Goal: Task Accomplishment & Management: Complete application form

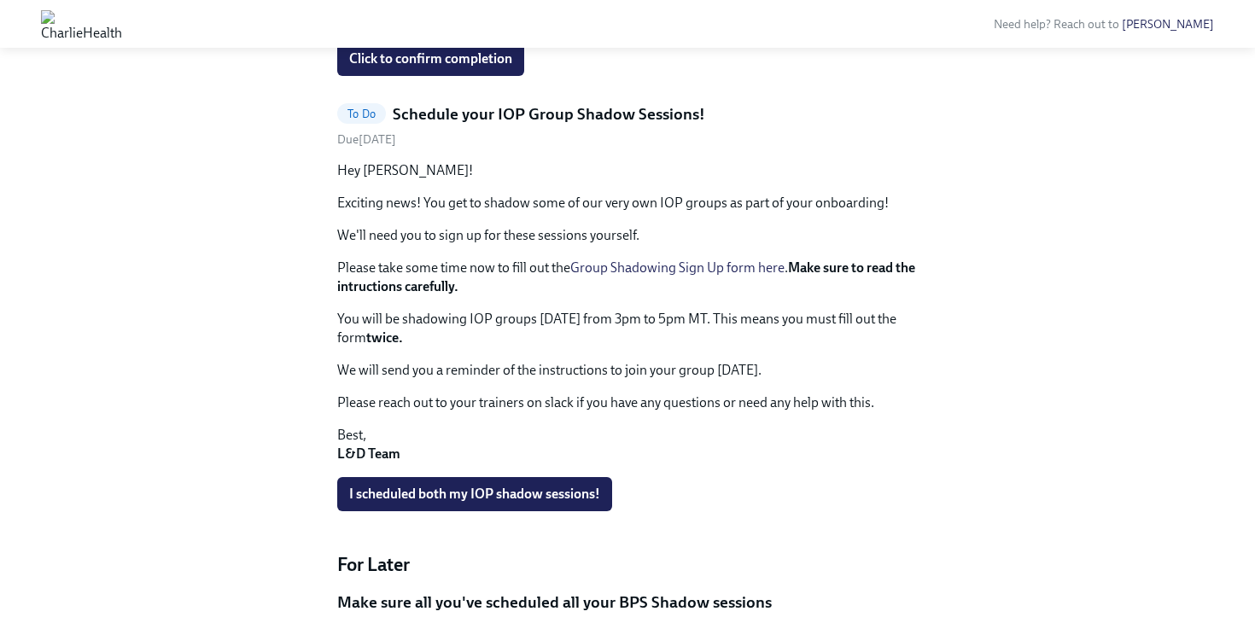
scroll to position [1086, 0]
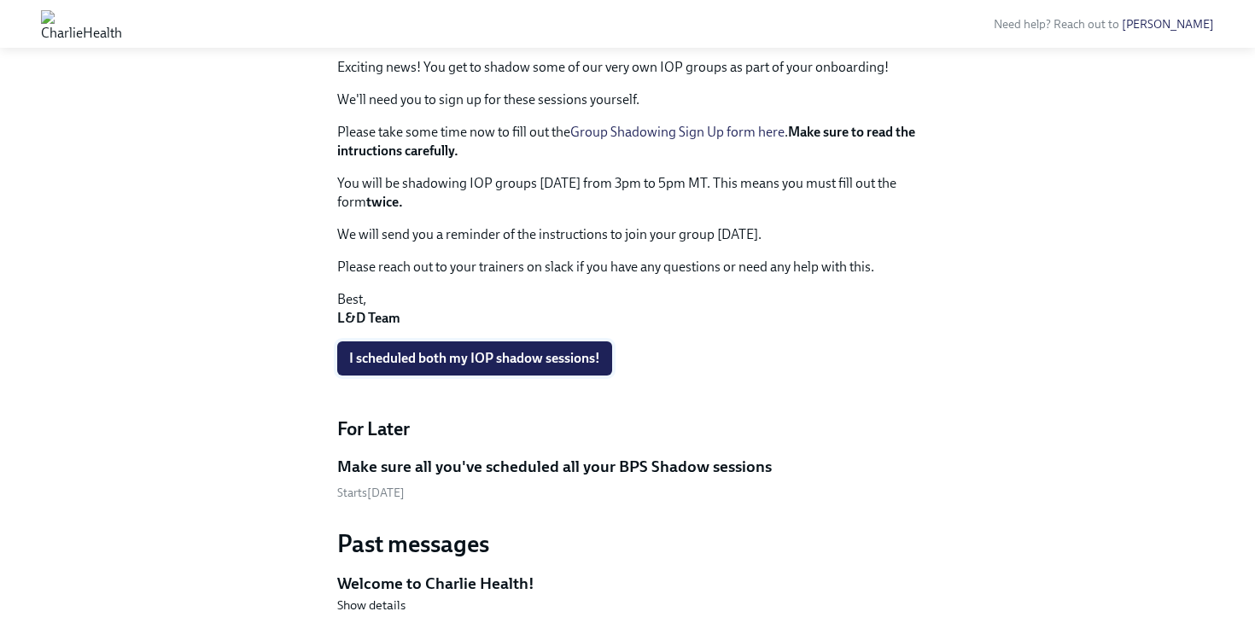
click at [498, 341] on button "I scheduled both my IOP shadow sessions!" at bounding box center [474, 358] width 275 height 34
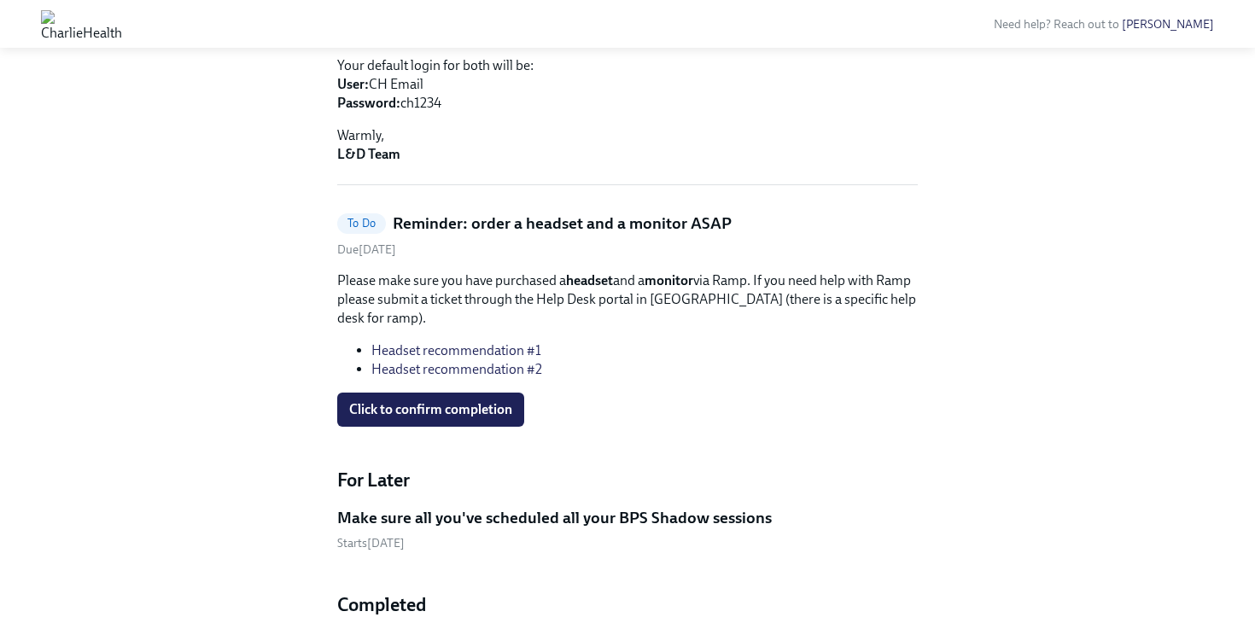
scroll to position [600, 0]
click at [510, 360] on link "Headset recommendation #2" at bounding box center [456, 368] width 171 height 16
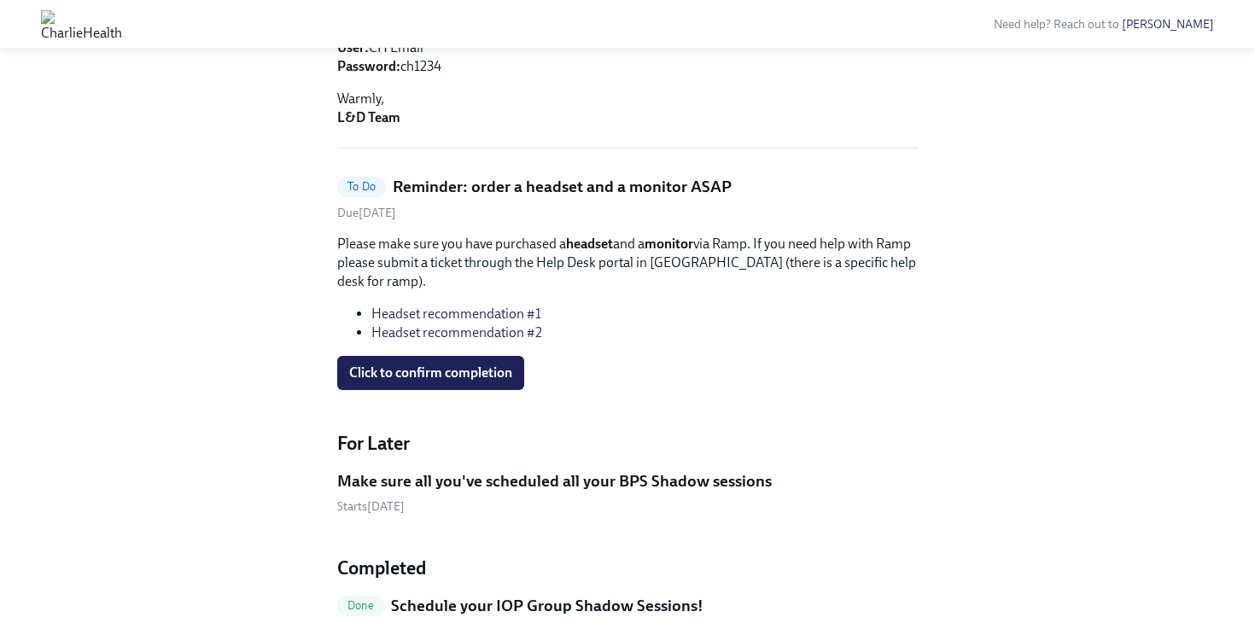
scroll to position [604, 0]
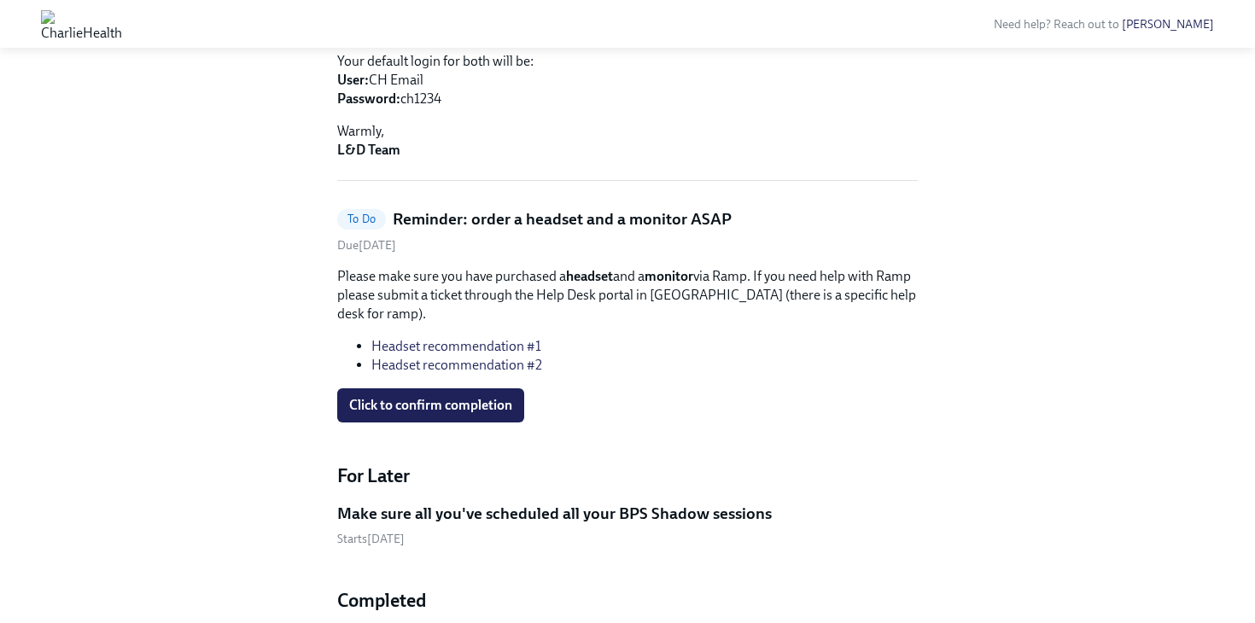
click at [595, 208] on h5 "Reminder: order a headset and a monitor ASAP" at bounding box center [562, 219] width 339 height 22
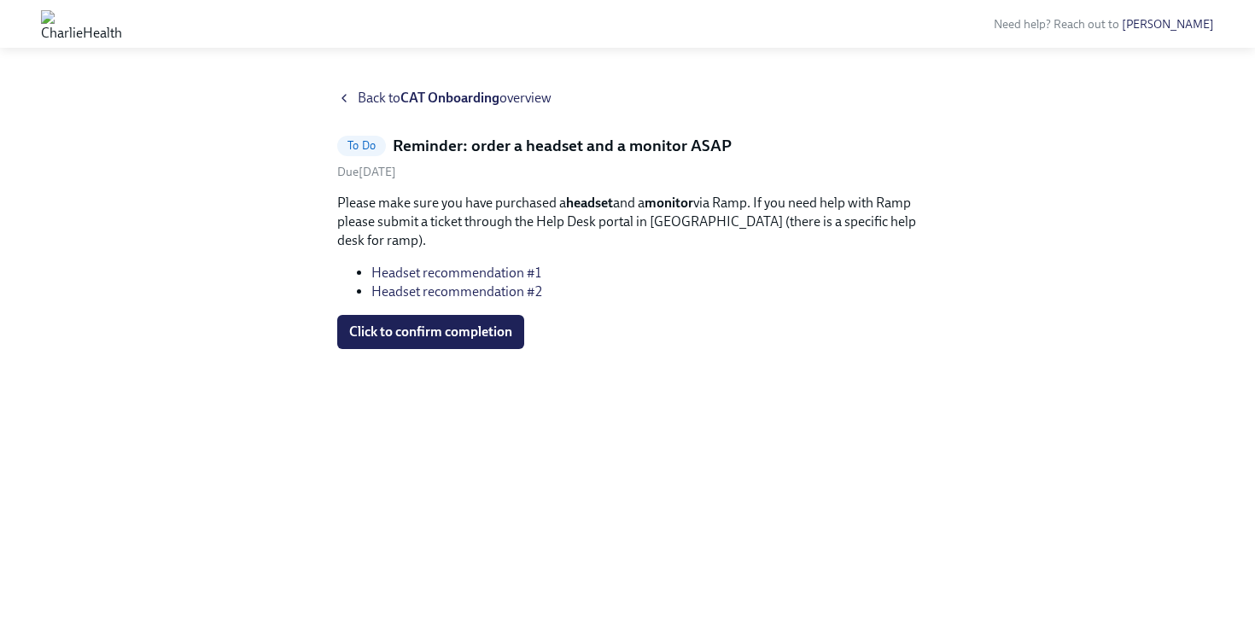
click at [578, 149] on h5 "Reminder: order a headset and a monitor ASAP" at bounding box center [562, 146] width 339 height 22
click at [341, 99] on icon at bounding box center [344, 98] width 14 height 14
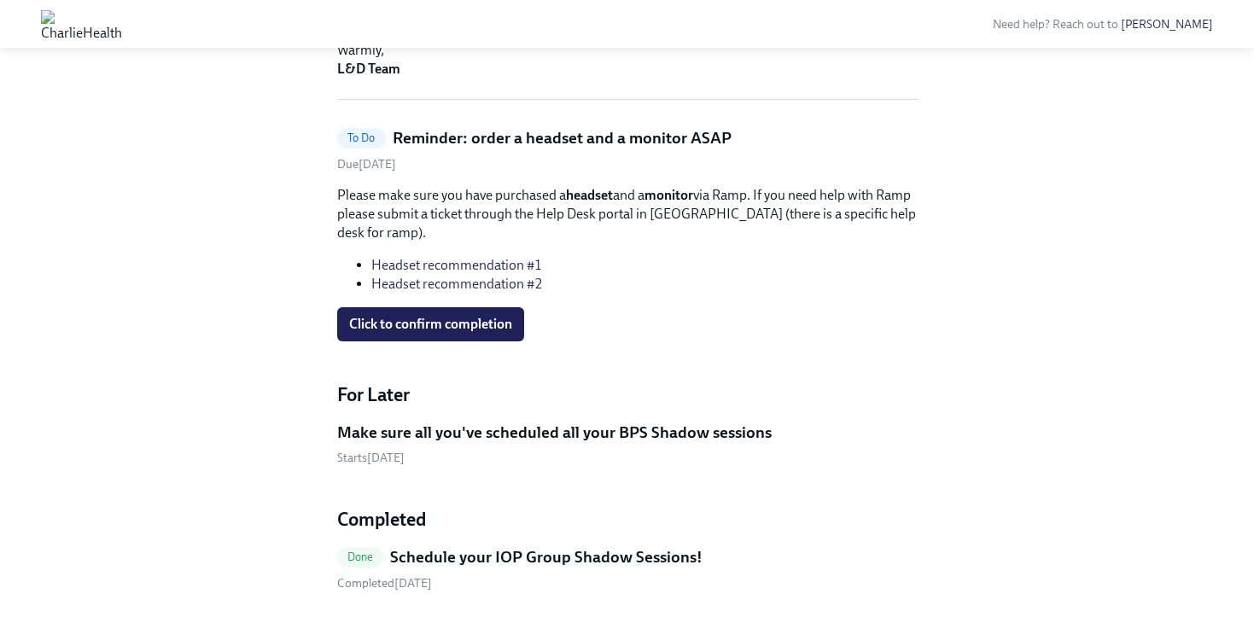
scroll to position [680, 0]
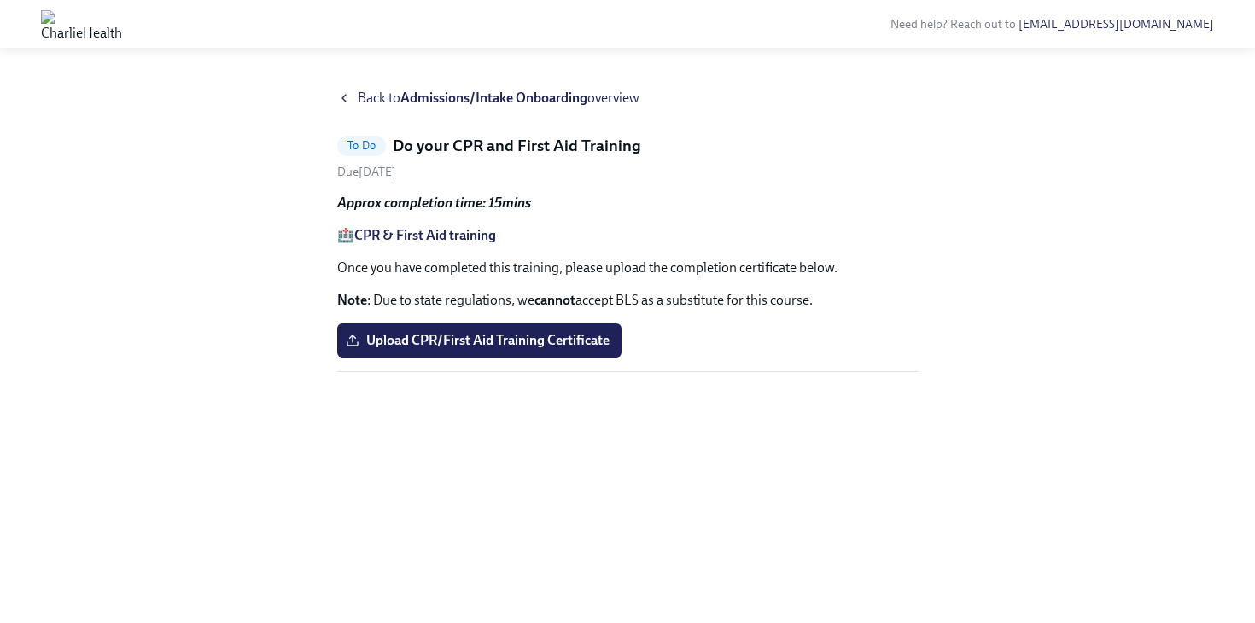
click at [464, 232] on strong "CPR & First Aid training" at bounding box center [425, 235] width 142 height 16
click at [489, 340] on span "Upload CPR/First Aid Training Certificate" at bounding box center [479, 340] width 260 height 17
click at [0, 0] on input "Upload CPR/First Aid Training Certificate" at bounding box center [0, 0] width 0 height 0
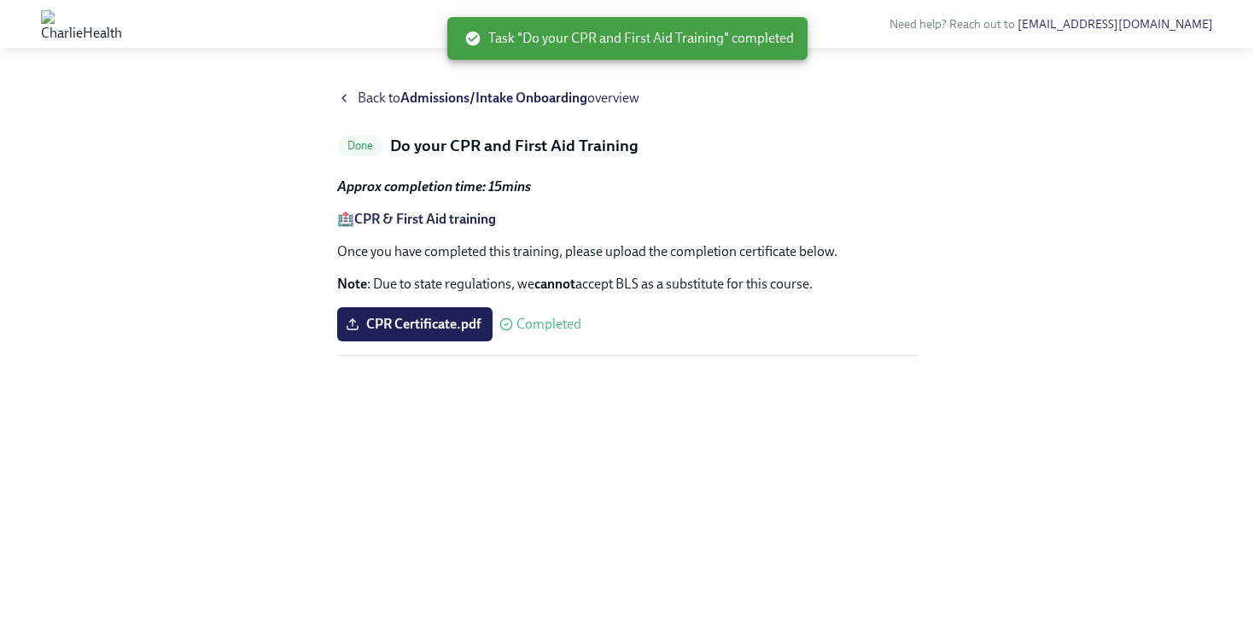
click at [344, 96] on icon at bounding box center [343, 98] width 3 height 7
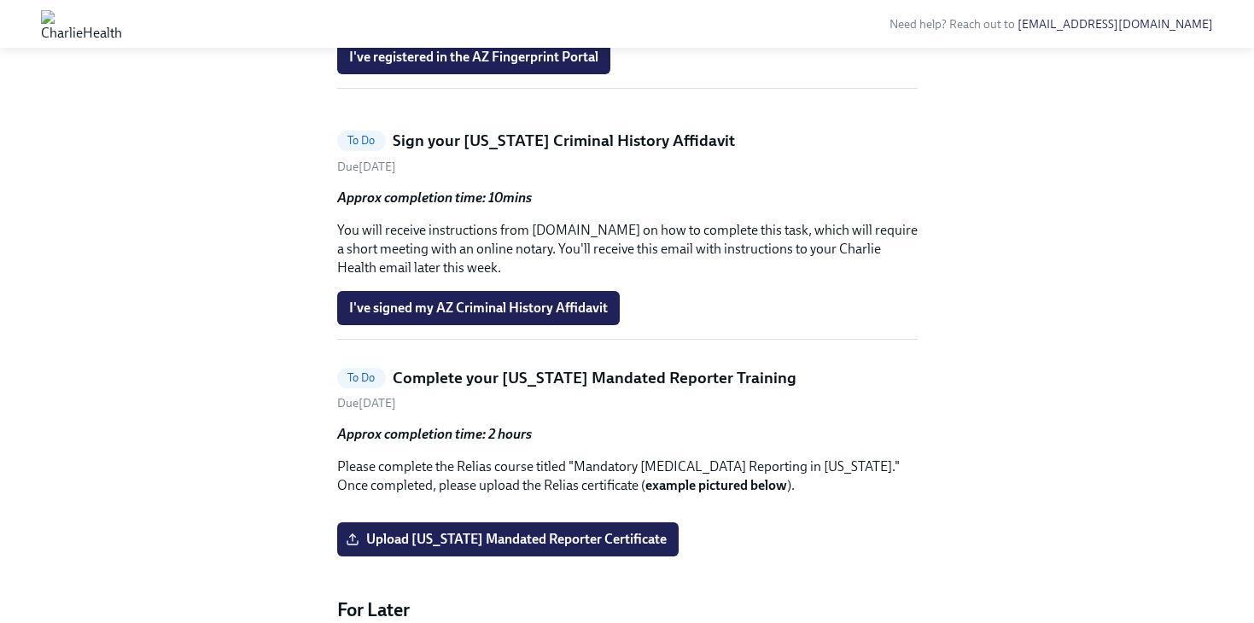
scroll to position [1339, 0]
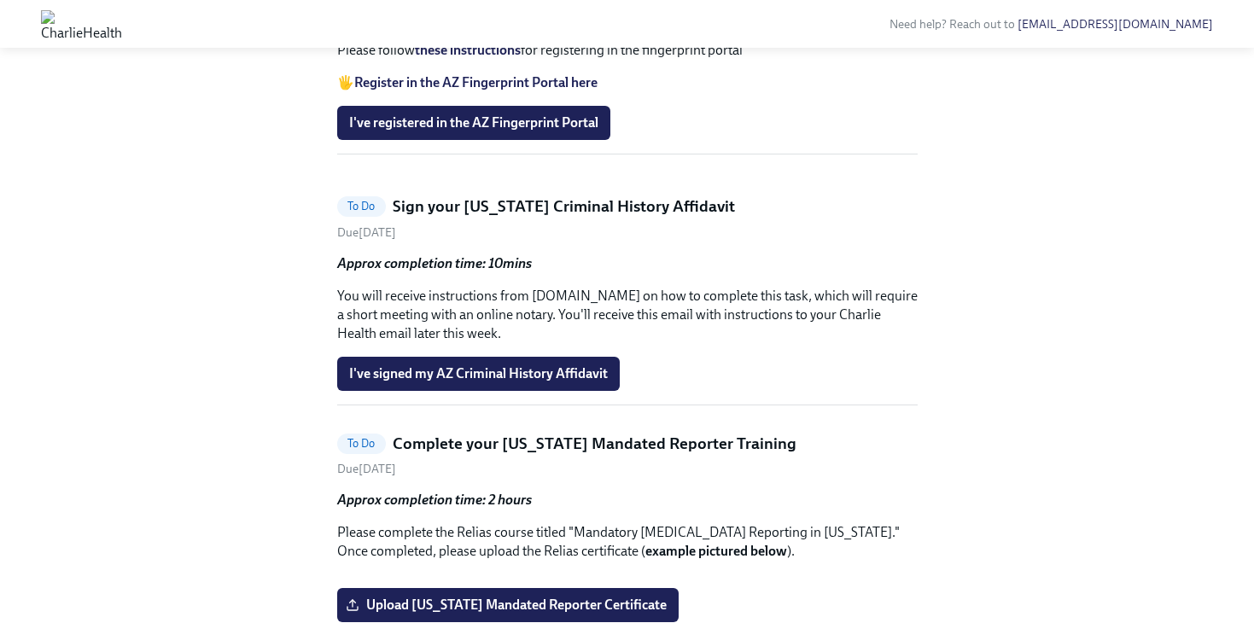
scroll to position [1214, 0]
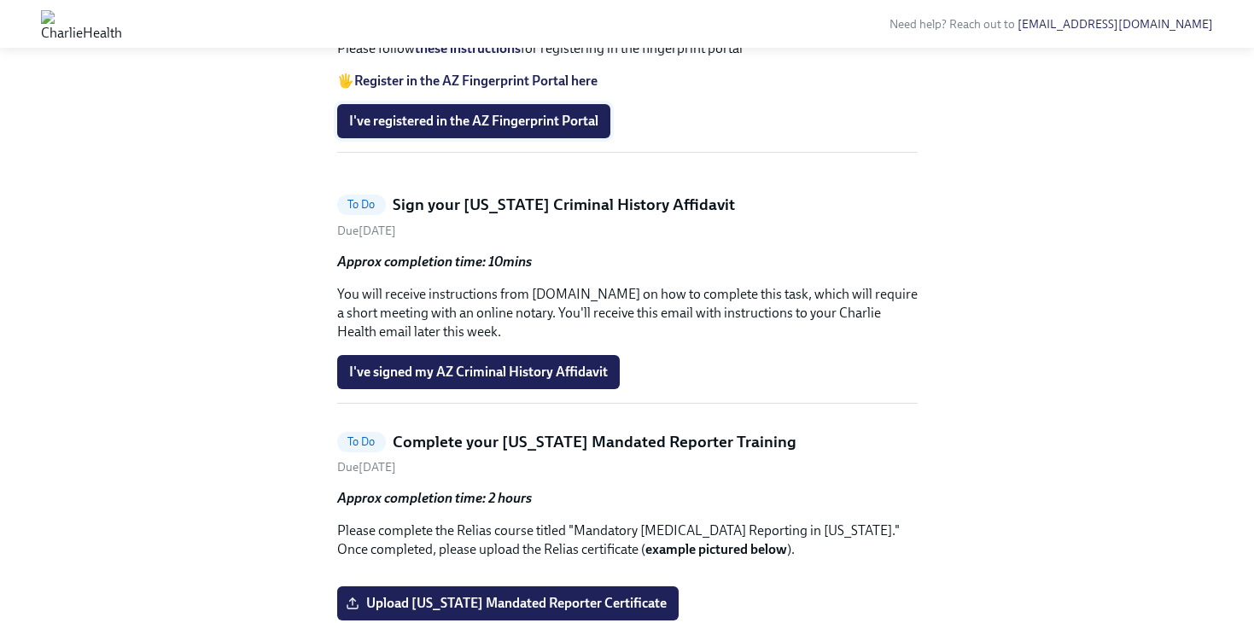
click at [465, 130] on span "I've registered in the AZ Fingerprint Portal" at bounding box center [473, 121] width 249 height 17
